Goal: Information Seeking & Learning: Learn about a topic

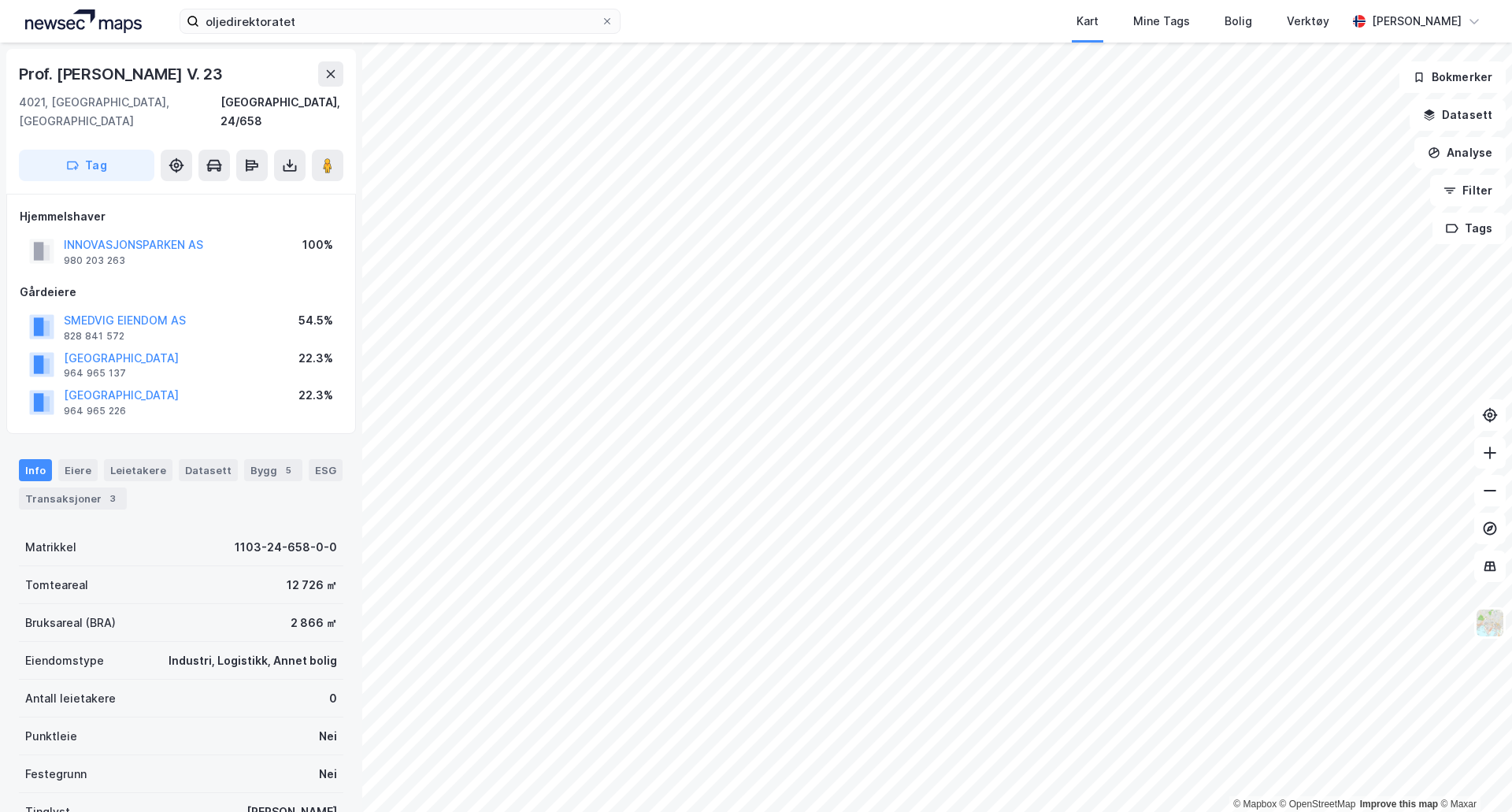
scroll to position [2, 0]
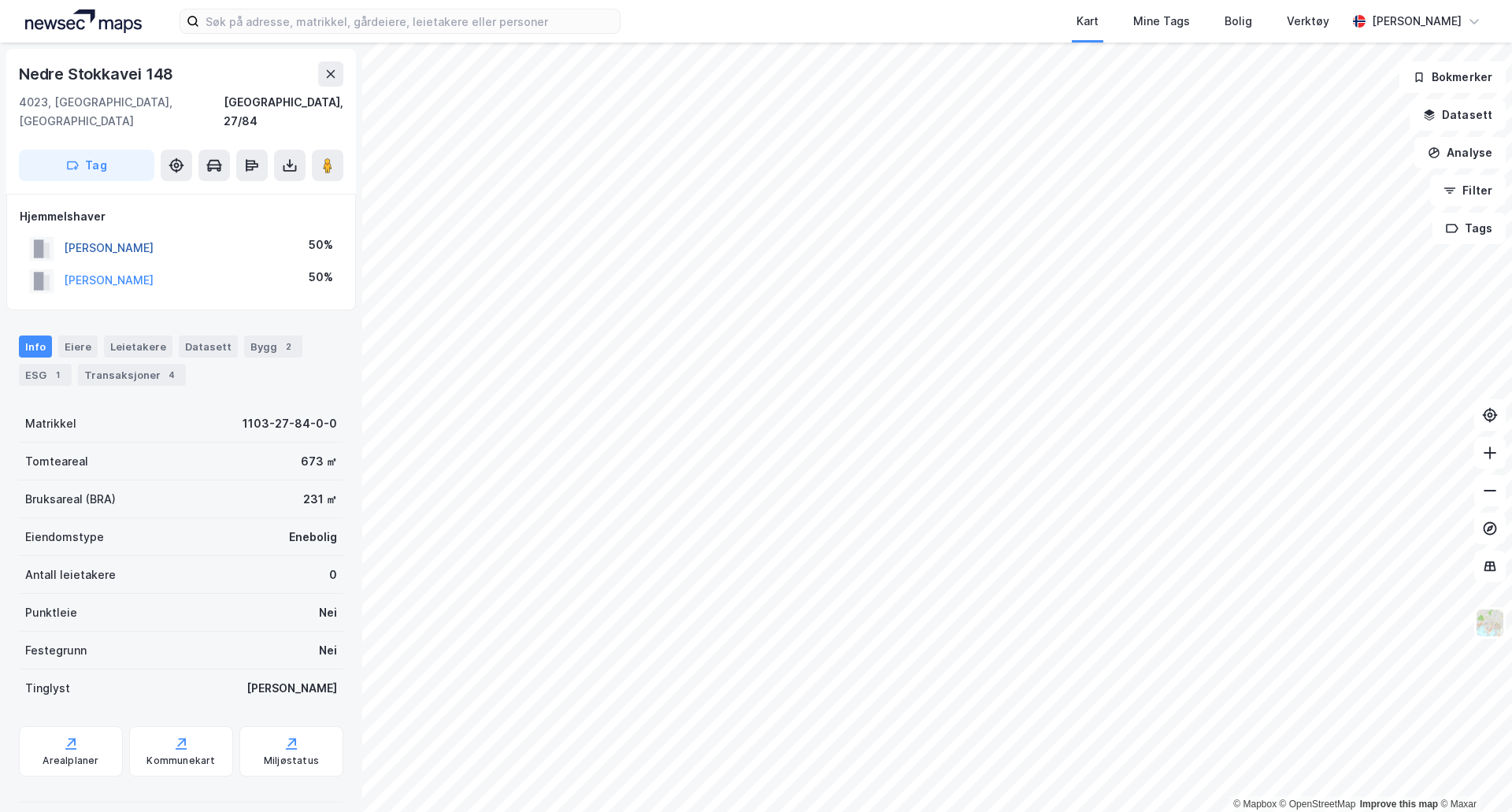
click at [0, 0] on button "[PERSON_NAME]" at bounding box center [0, 0] width 0 height 0
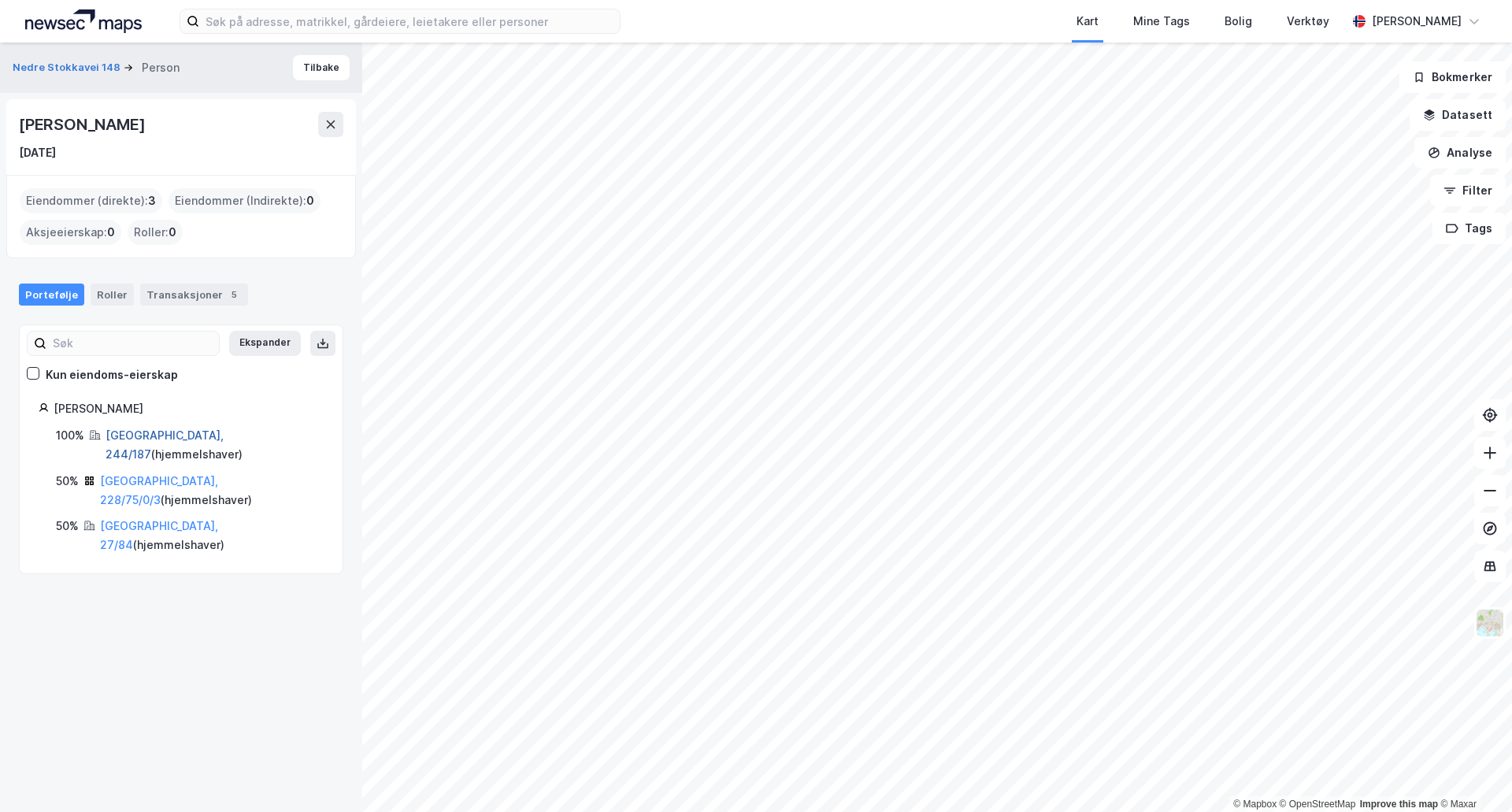
click at [135, 432] on link "[GEOGRAPHIC_DATA], 244/187" at bounding box center [164, 444] width 118 height 32
click at [155, 432] on link "[GEOGRAPHIC_DATA], 244/187" at bounding box center [164, 444] width 118 height 32
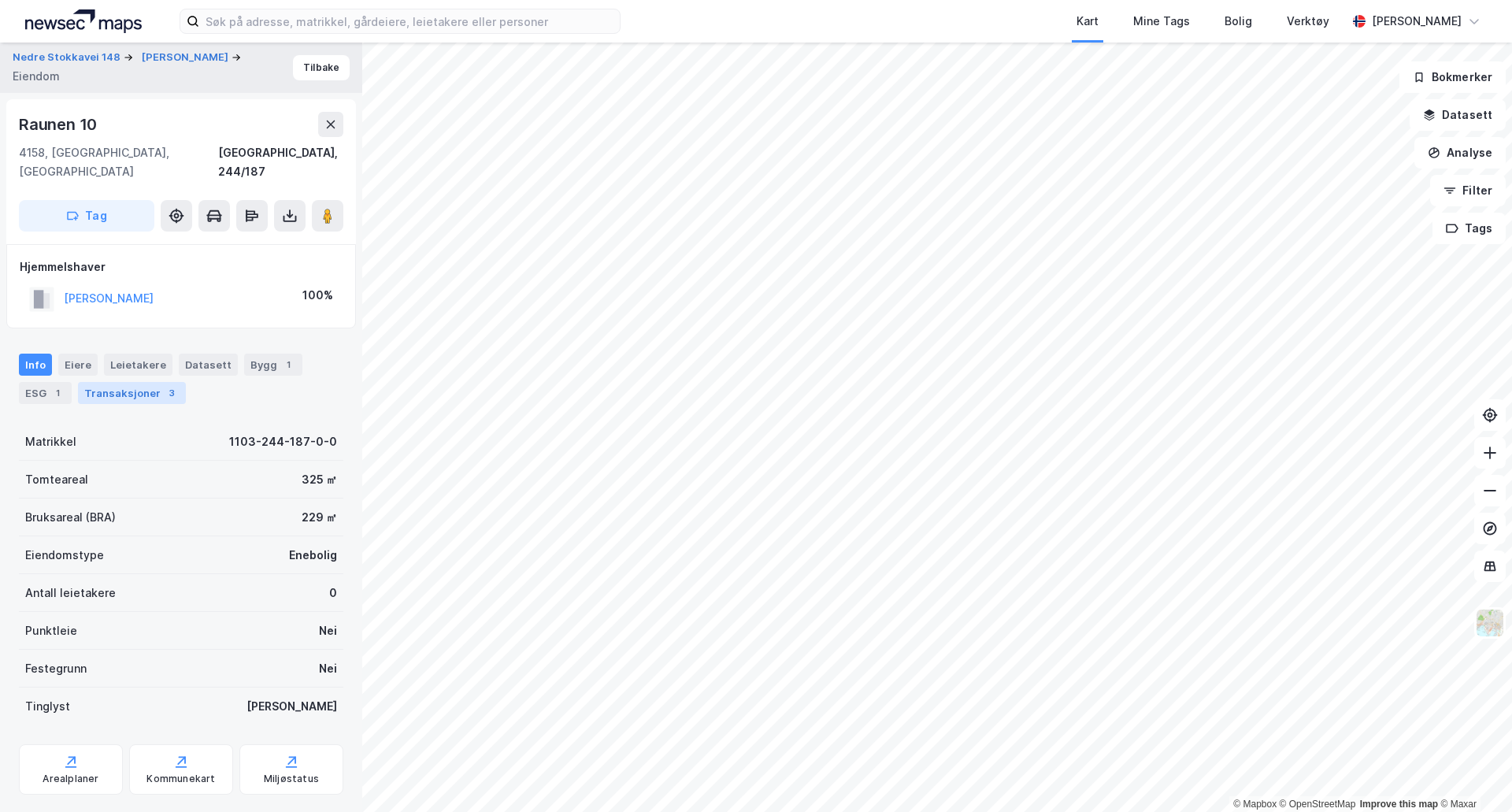
click at [111, 382] on div "Transaksjoner 3" at bounding box center [132, 393] width 108 height 22
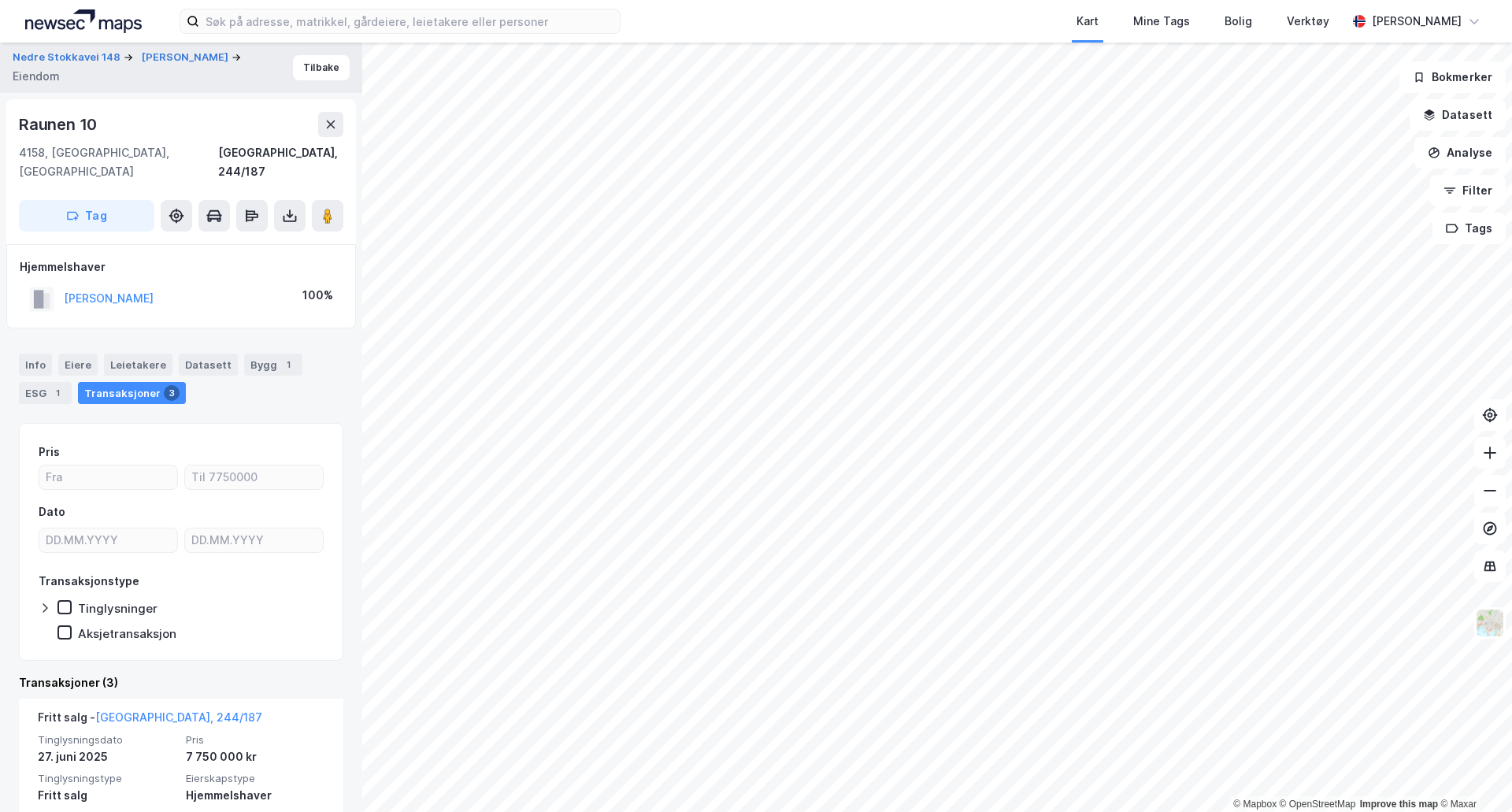
scroll to position [79, 0]
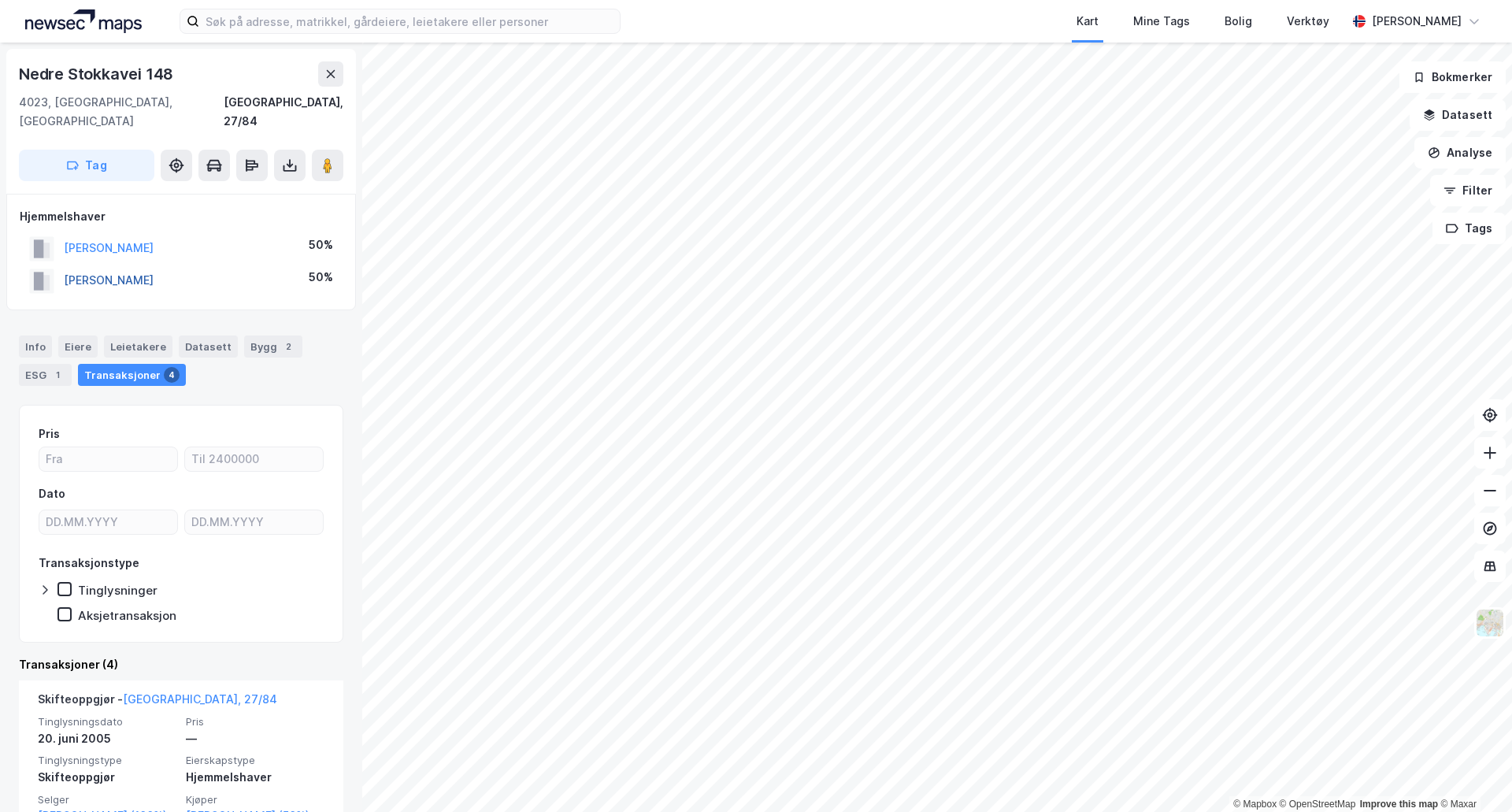
click at [0, 0] on button "[PERSON_NAME]" at bounding box center [0, 0] width 0 height 0
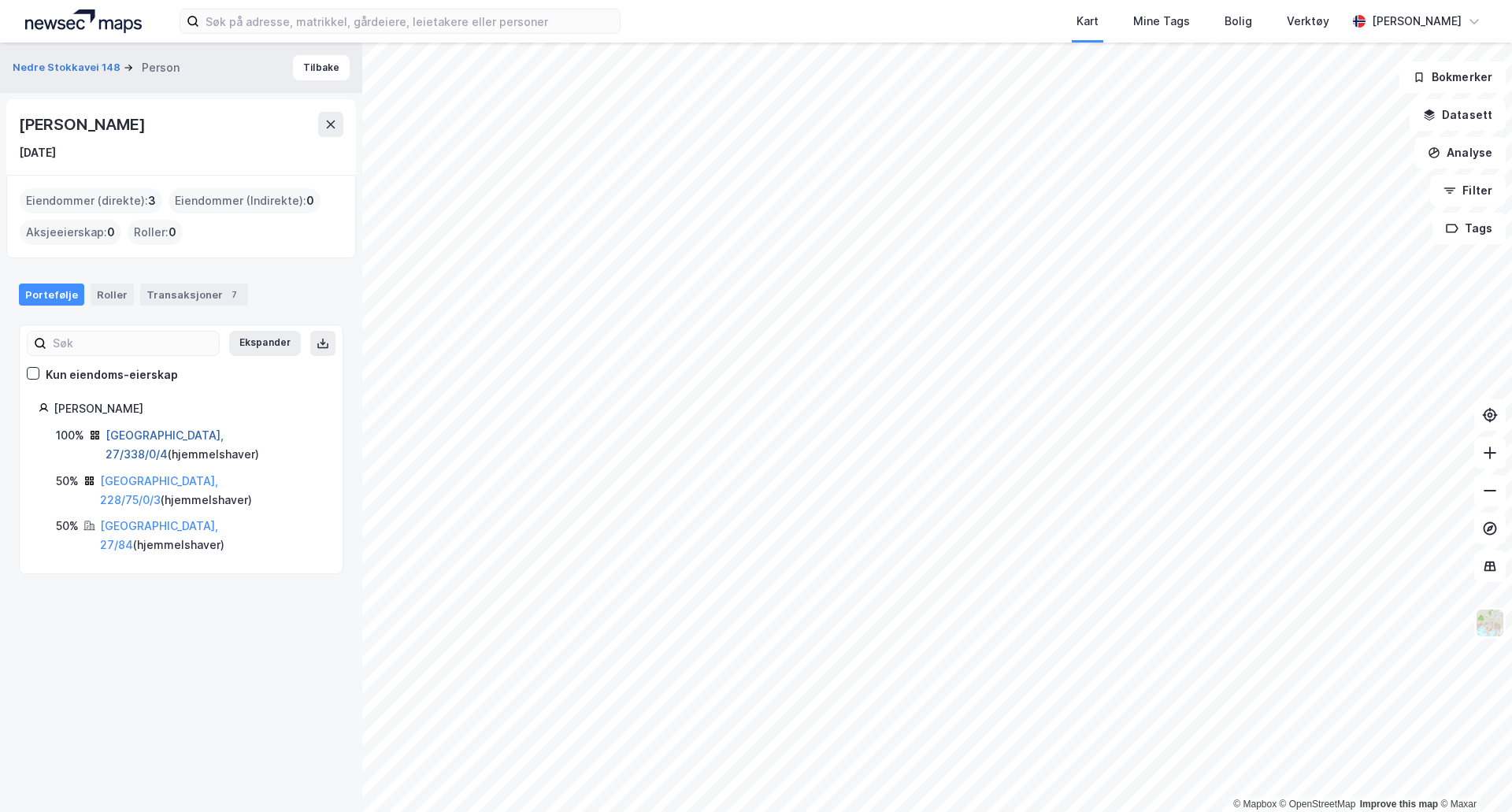
click at [143, 434] on link "[GEOGRAPHIC_DATA], 27/338/0/4" at bounding box center [164, 444] width 118 height 32
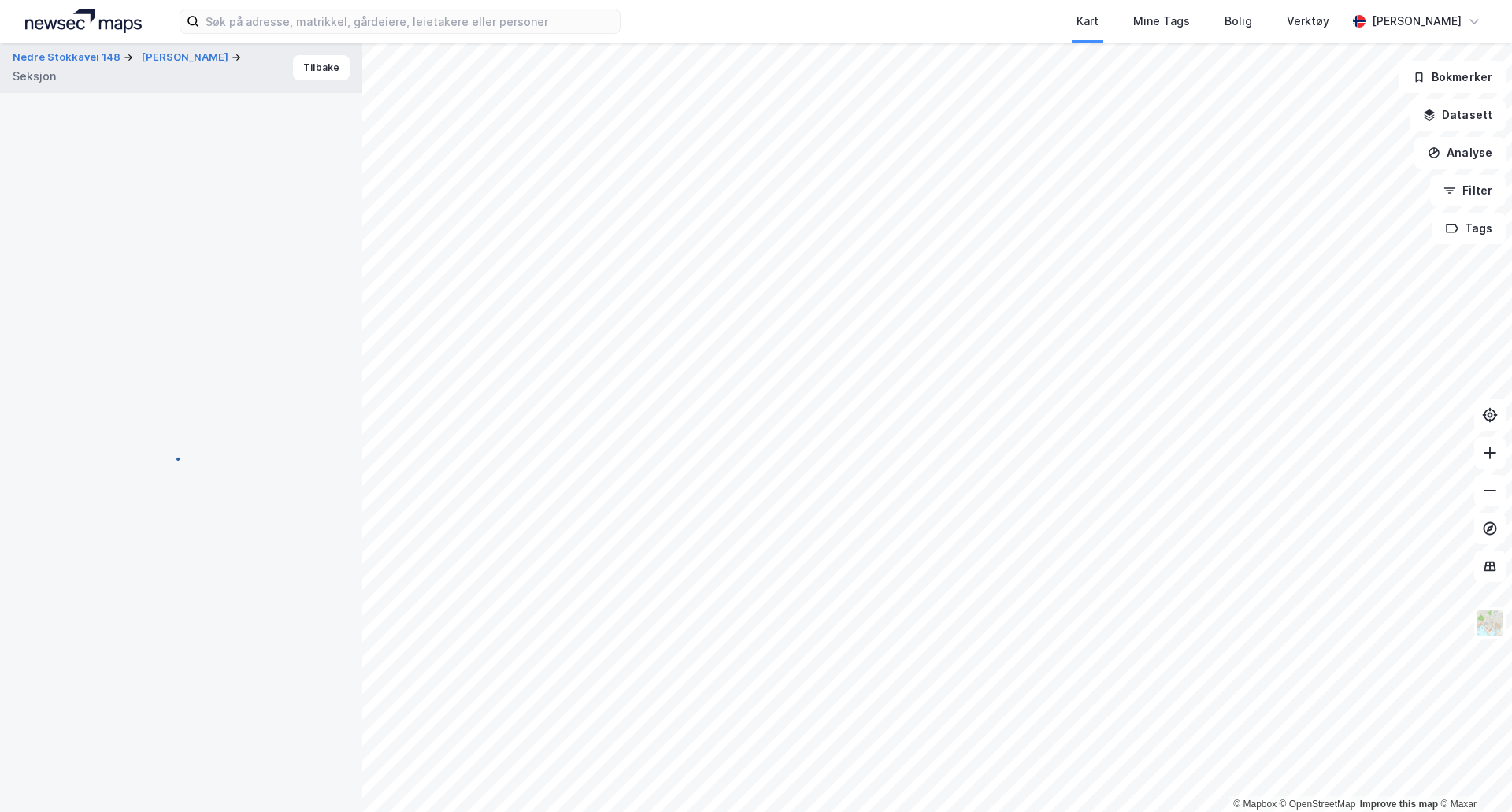
scroll to position [17, 0]
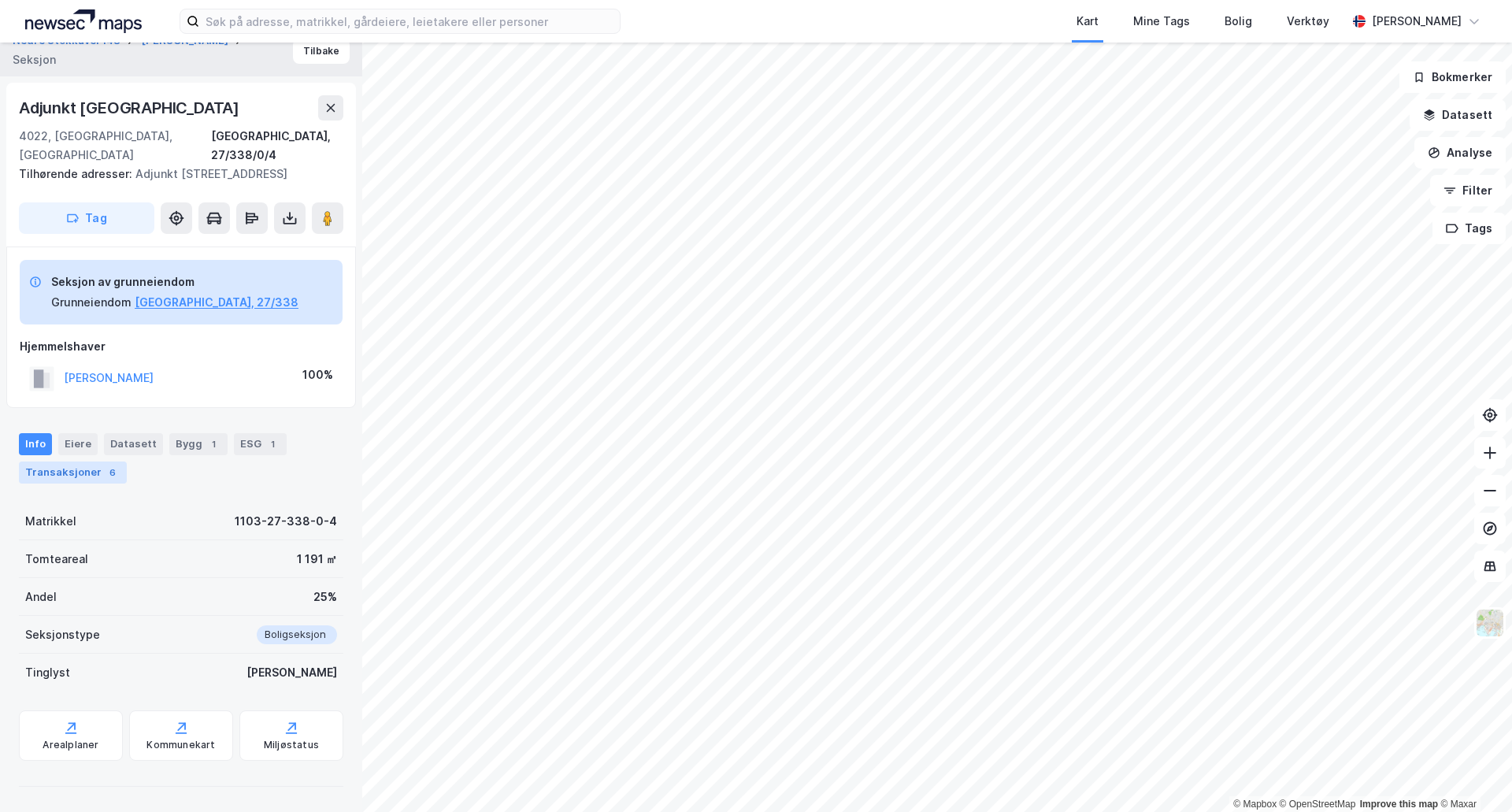
click at [76, 475] on div "Transaksjoner 6" at bounding box center [73, 472] width 108 height 22
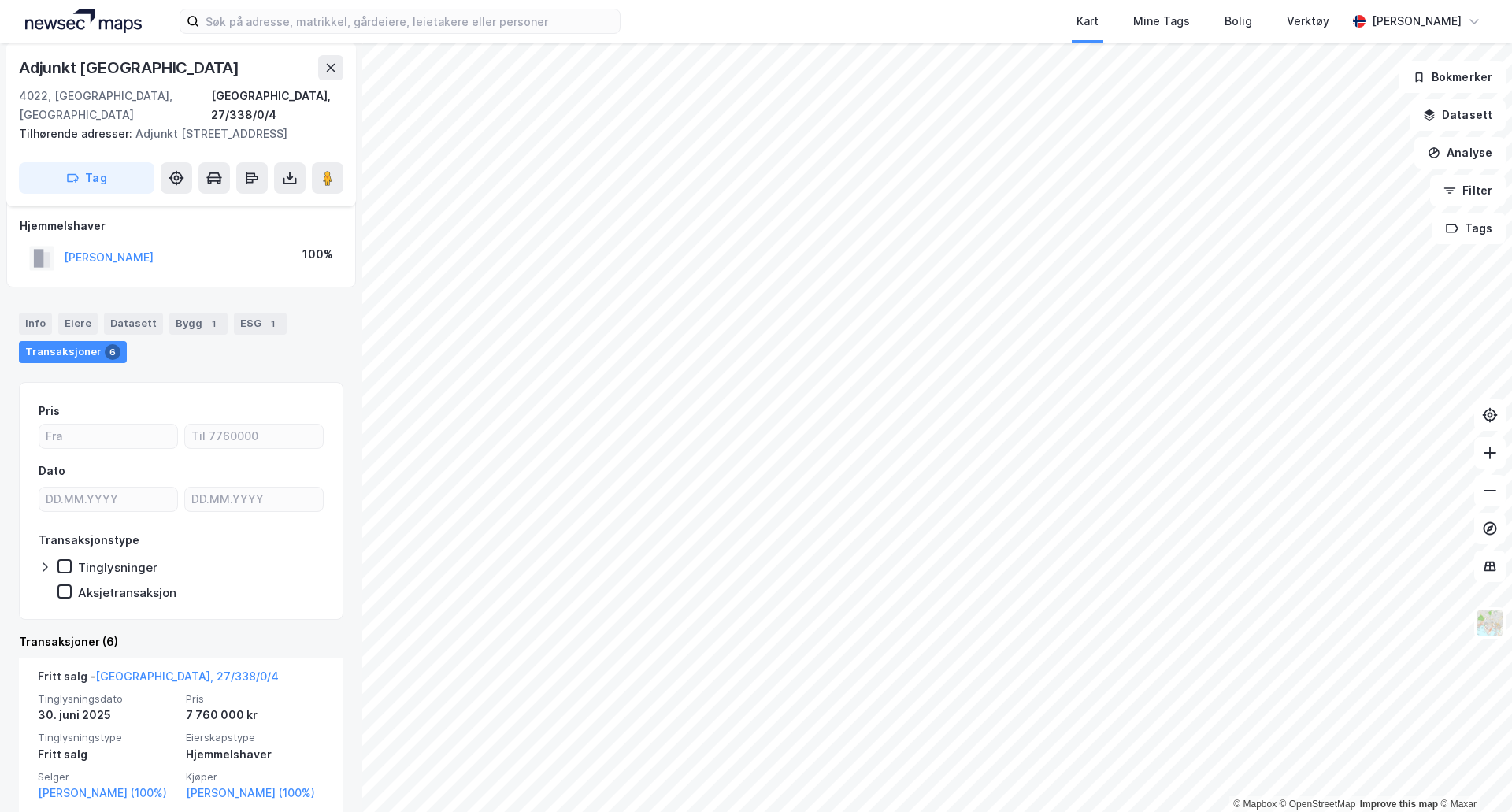
scroll to position [174, 0]
